Goal: Navigation & Orientation: Find specific page/section

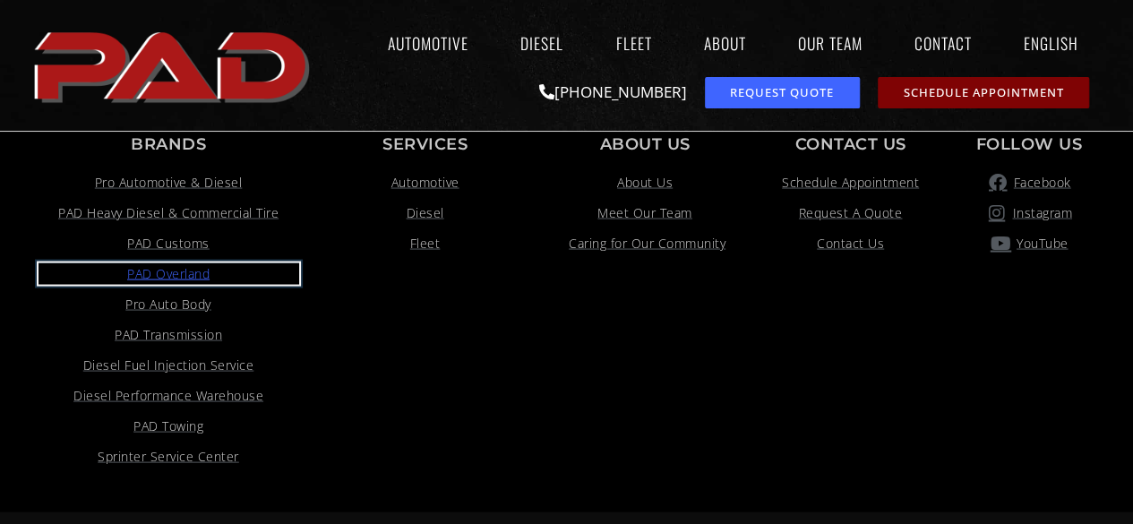
drag, startPoint x: 193, startPoint y: 205, endPoint x: 155, endPoint y: 236, distance: 48.4
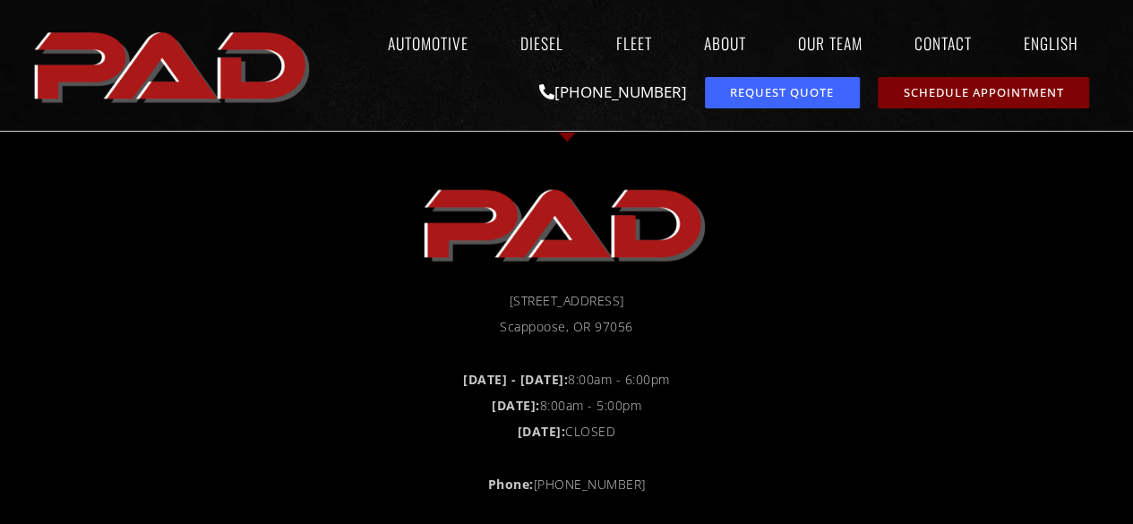
scroll to position [1242, 0]
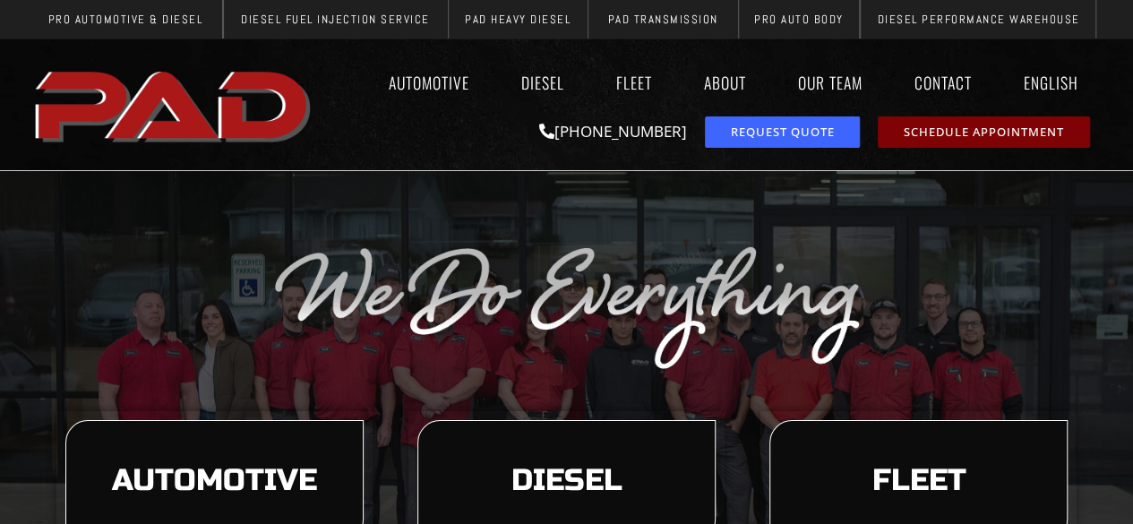
scroll to position [90, 0]
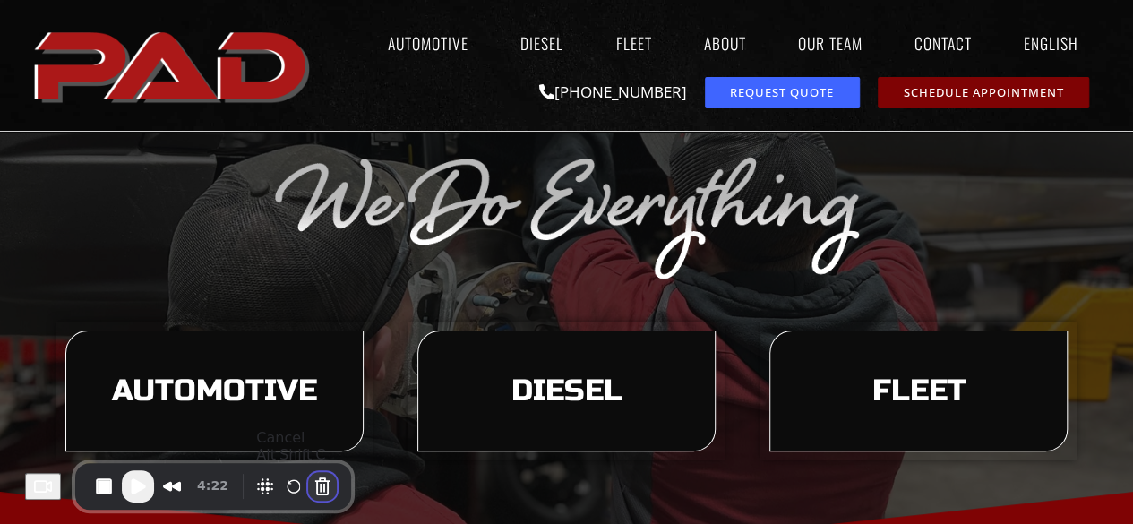
click at [319, 479] on button "Cancel Recording" at bounding box center [322, 486] width 29 height 29
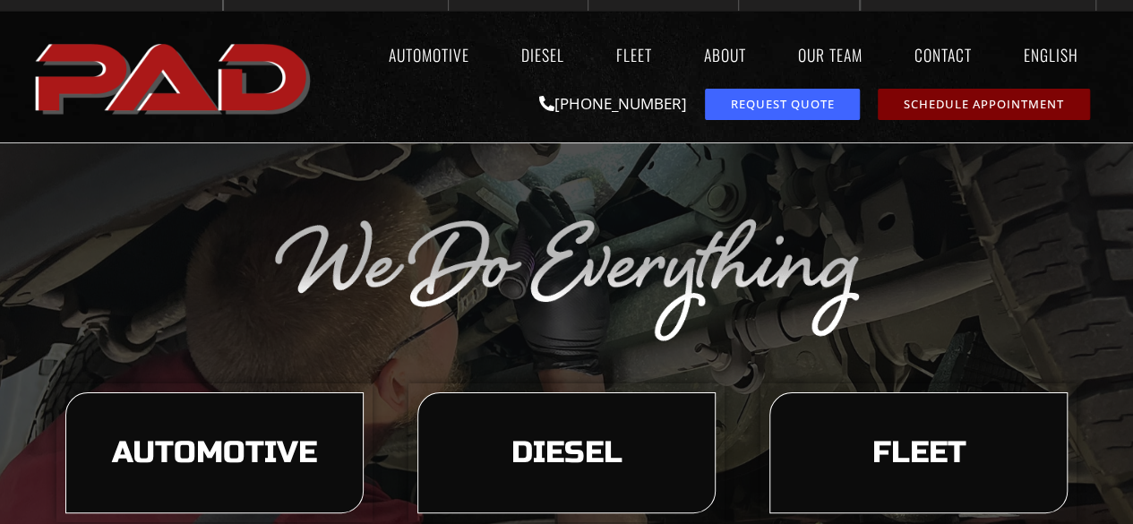
scroll to position [0, 0]
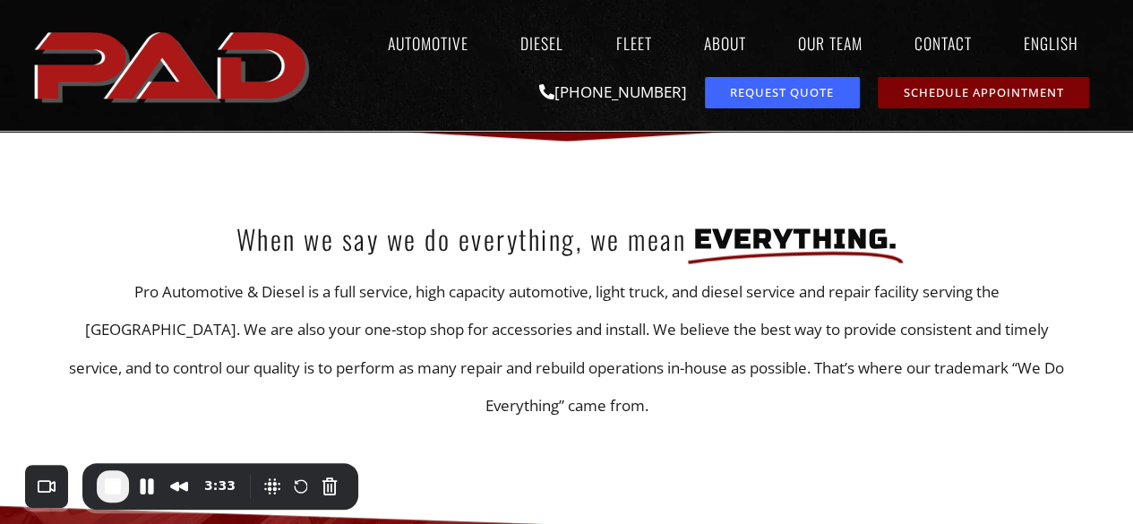
click at [456, 316] on p "Pro Automotive & Diesel is a full service, high capacity automotive, light truc…" at bounding box center [566, 349] width 1021 height 152
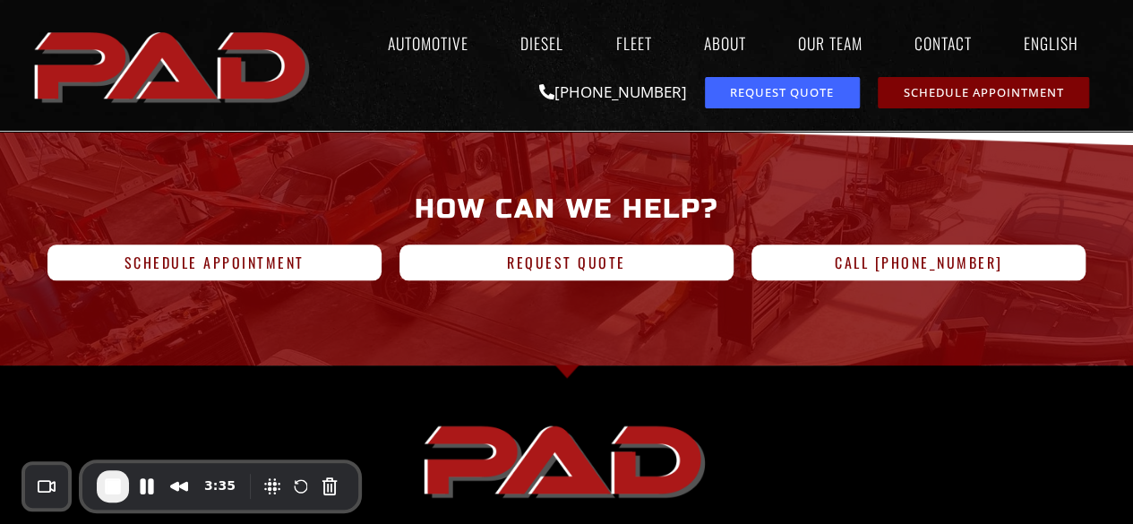
scroll to position [627, 0]
